Goal: Task Accomplishment & Management: Use online tool/utility

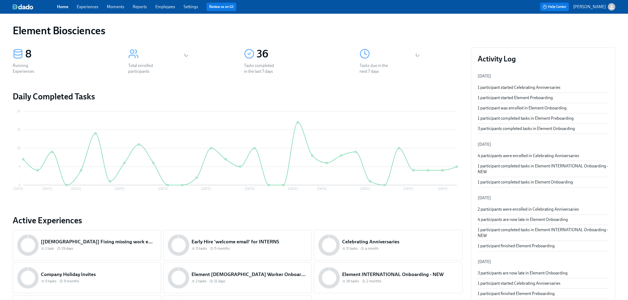
click at [86, 11] on div "Home Experiences Moments Reports Employees Settings Review us on G2" at bounding box center [196, 7] width 279 height 8
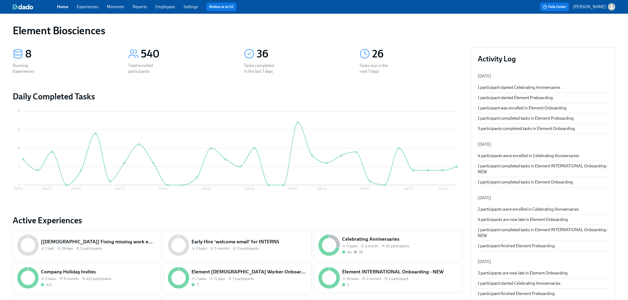
click at [94, 7] on link "Experiences" at bounding box center [88, 6] width 22 height 5
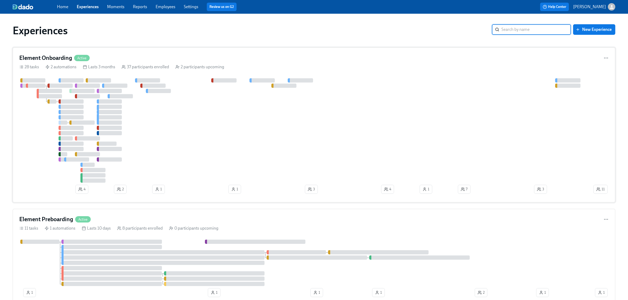
click at [224, 139] on div at bounding box center [305, 130] width 573 height 104
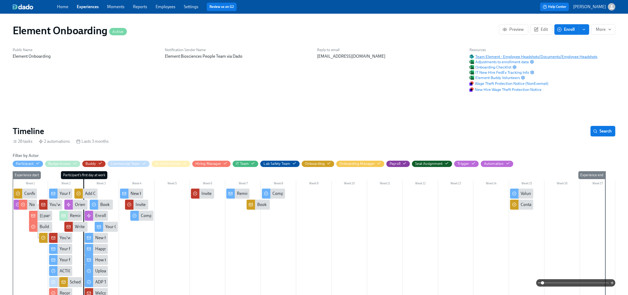
scroll to position [0, 5541]
click at [516, 55] on span "Team Element - Employee Headshots/Documents/Employee Headshots" at bounding box center [533, 56] width 128 height 5
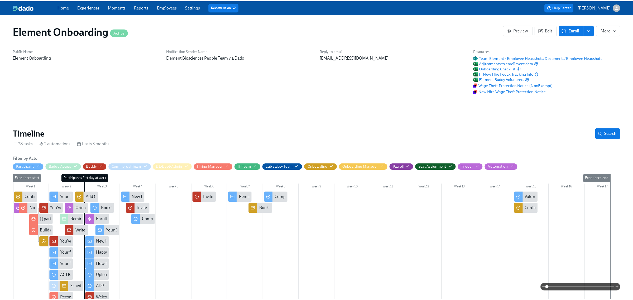
scroll to position [66, 0]
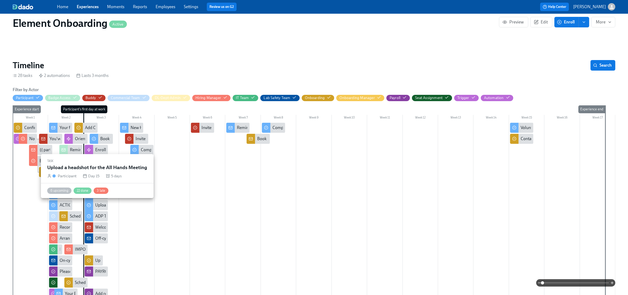
click at [97, 210] on div "Upload a headshot for the All Hands Meeting" at bounding box center [96, 205] width 23 height 10
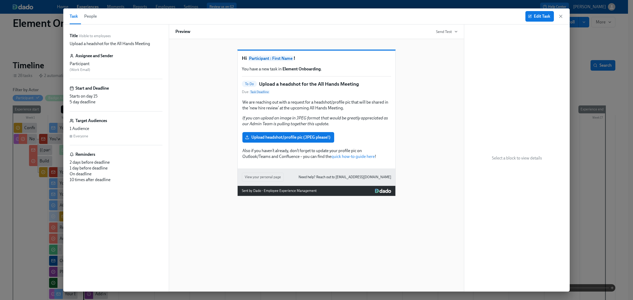
click at [94, 17] on span "People" at bounding box center [90, 16] width 13 height 7
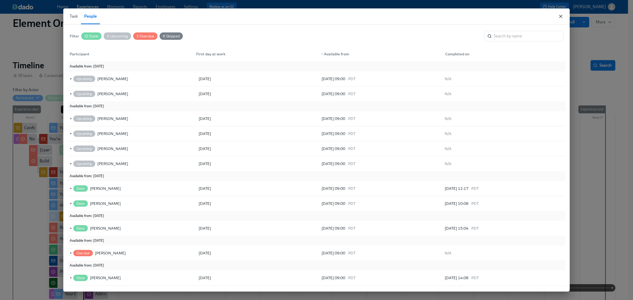
click at [559, 16] on icon "button" at bounding box center [560, 16] width 5 height 5
